Goal: Task Accomplishment & Management: Manage account settings

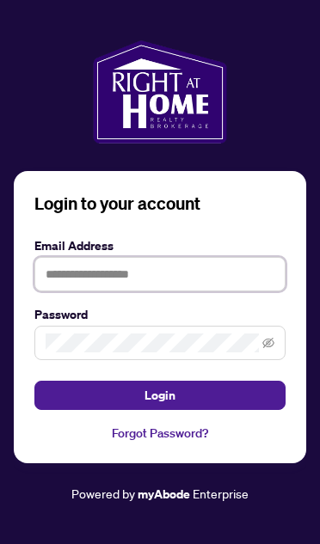
click at [219, 291] on input "text" at bounding box center [159, 274] width 251 height 34
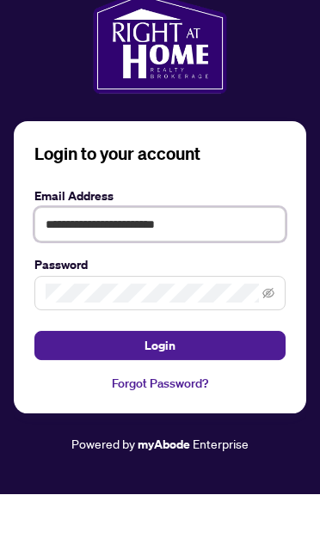
type input "**********"
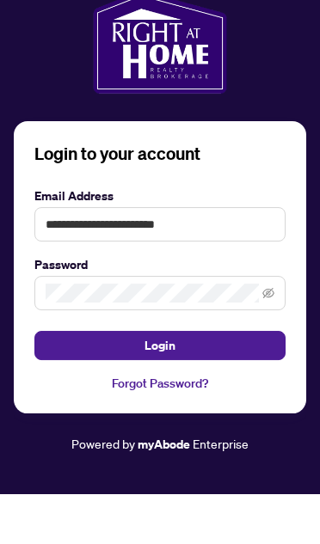
scroll to position [49, 0]
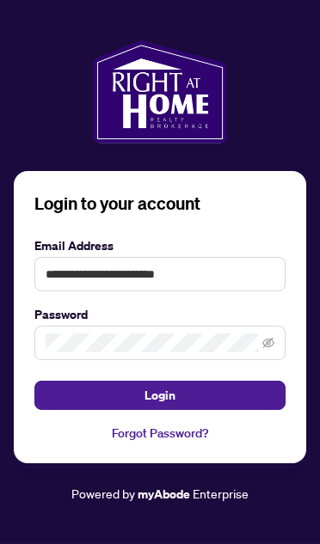
click at [279, 336] on span at bounding box center [159, 343] width 251 height 34
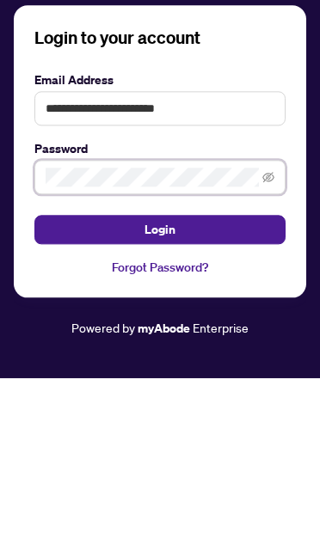
click at [271, 338] on icon "eye-invisible" at bounding box center [268, 343] width 12 height 10
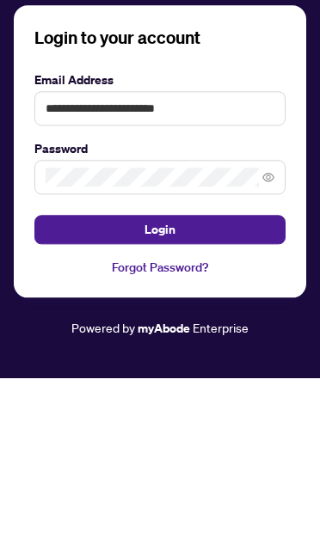
click at [280, 326] on span at bounding box center [159, 343] width 251 height 34
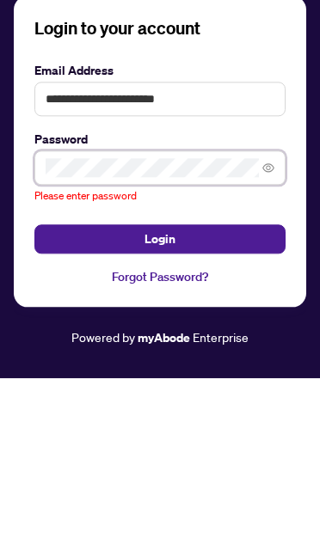
click at [268, 327] on icon "eye" at bounding box center [268, 333] width 12 height 12
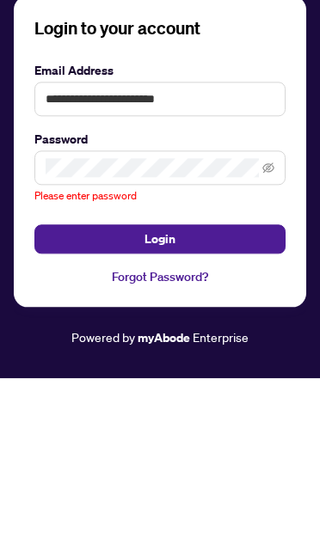
click at [174, 391] on span "Login" at bounding box center [159, 405] width 31 height 28
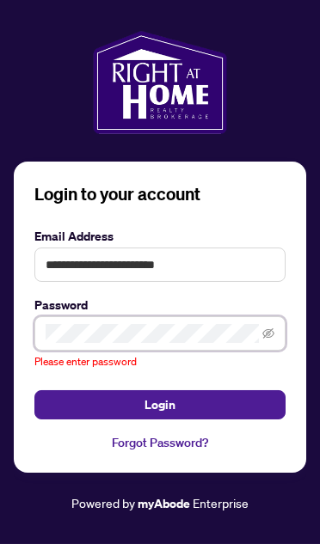
scroll to position [94, 0]
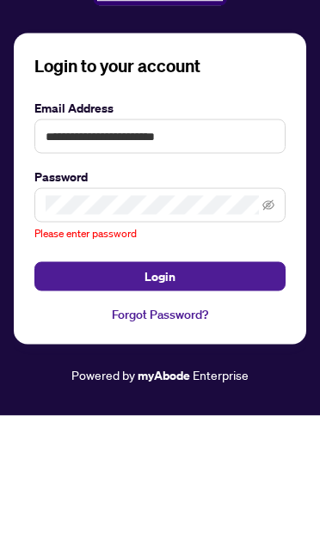
click at [191, 390] on button "Login" at bounding box center [159, 404] width 251 height 29
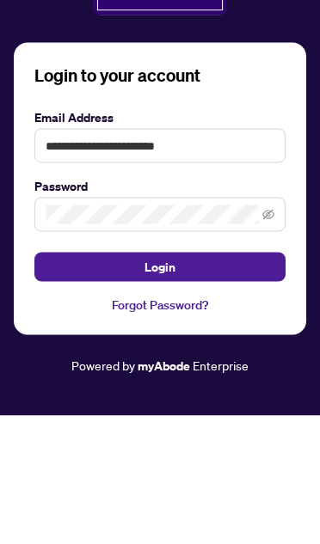
click at [228, 381] on button "Login" at bounding box center [159, 395] width 251 height 29
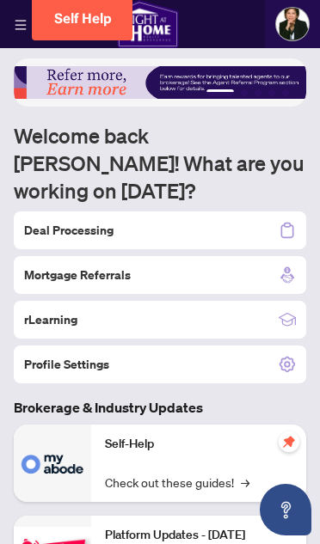
click at [206, 211] on div "Deal Processing" at bounding box center [160, 230] width 292 height 38
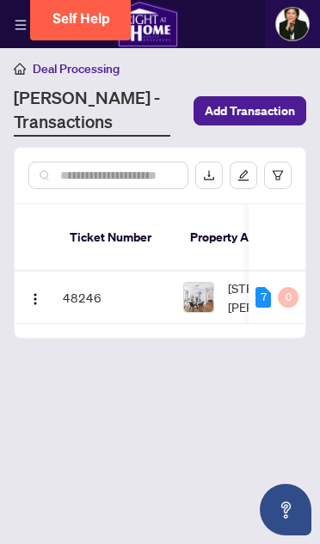
click at [83, 272] on td "48246" at bounding box center [116, 298] width 120 height 52
click at [87, 282] on td "48246" at bounding box center [116, 298] width 120 height 52
click at [82, 288] on td "48246" at bounding box center [116, 298] width 120 height 52
click at [207, 285] on img at bounding box center [198, 297] width 29 height 29
click at [235, 282] on span "[STREET_ADDRESS][PERSON_NAME]" at bounding box center [293, 297] width 131 height 38
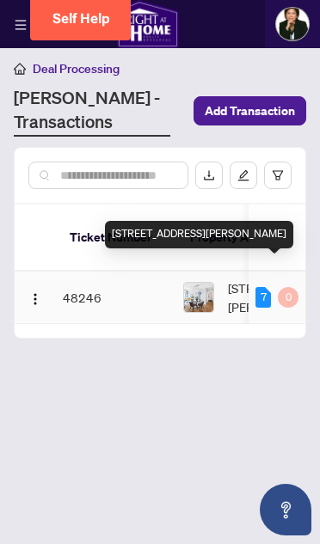
click at [125, 301] on td "48246" at bounding box center [116, 298] width 120 height 52
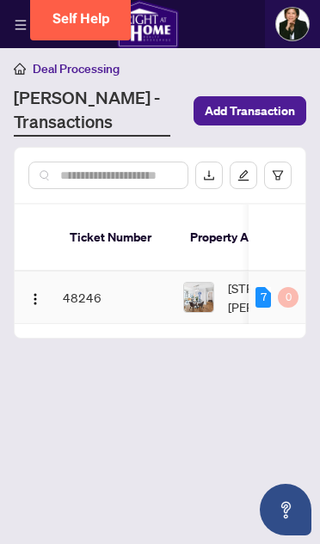
click at [86, 278] on td "48246" at bounding box center [116, 298] width 120 height 52
click at [29, 292] on img "button" at bounding box center [35, 299] width 14 height 14
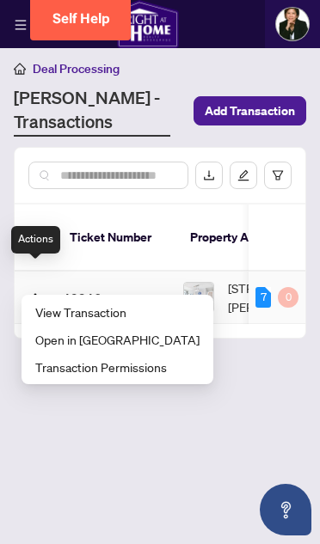
click at [99, 309] on span "View Transaction" at bounding box center [117, 312] width 164 height 19
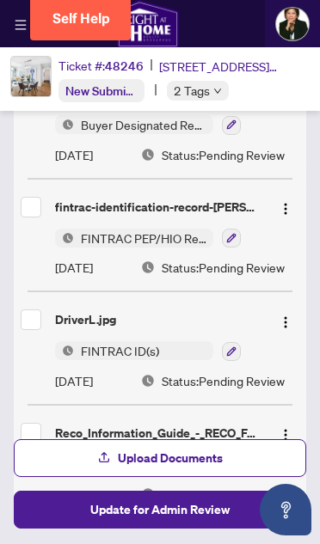
scroll to position [566, 0]
